Goal: Find specific page/section: Find specific page/section

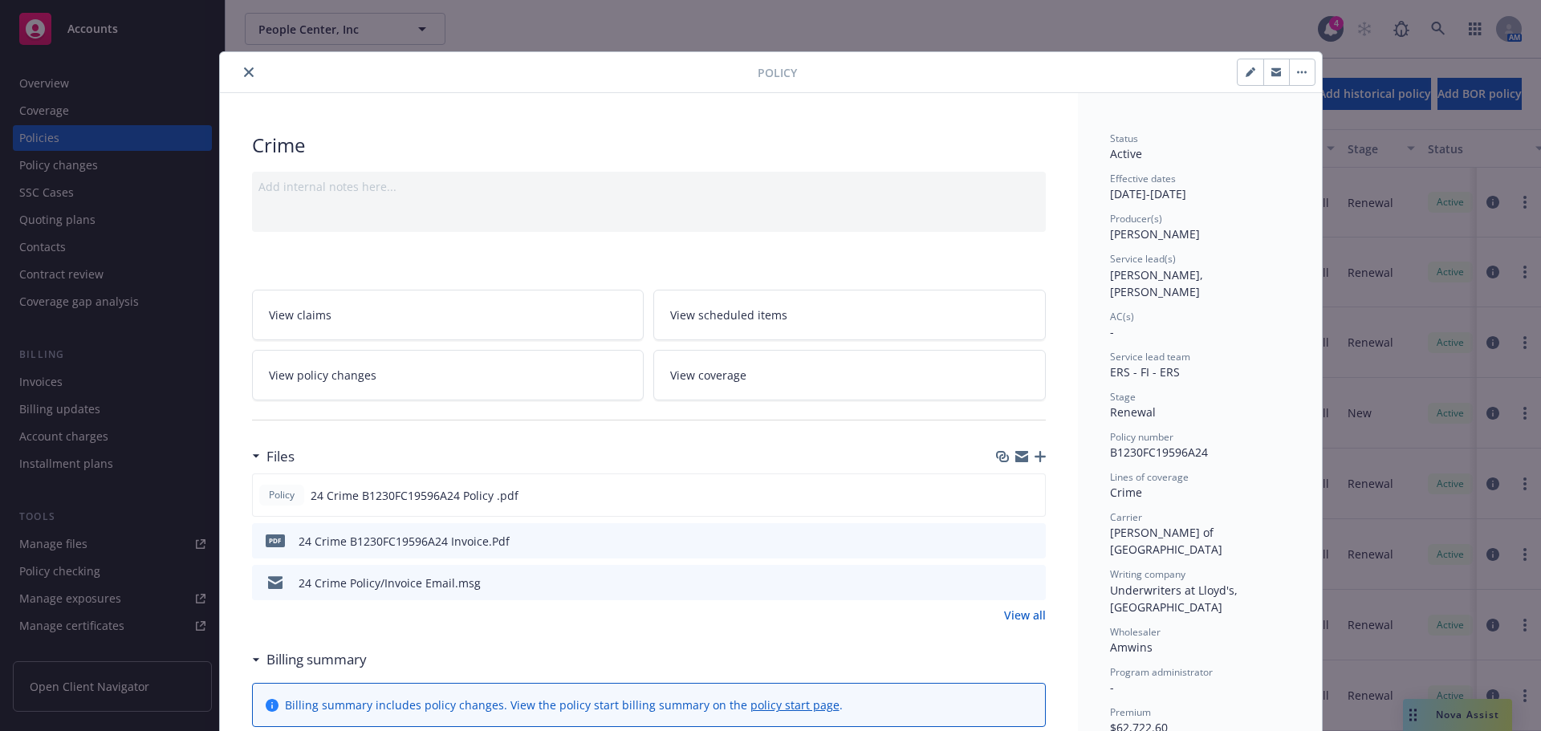
click at [239, 72] on button "close" at bounding box center [248, 72] width 19 height 19
